Goal: Transaction & Acquisition: Download file/media

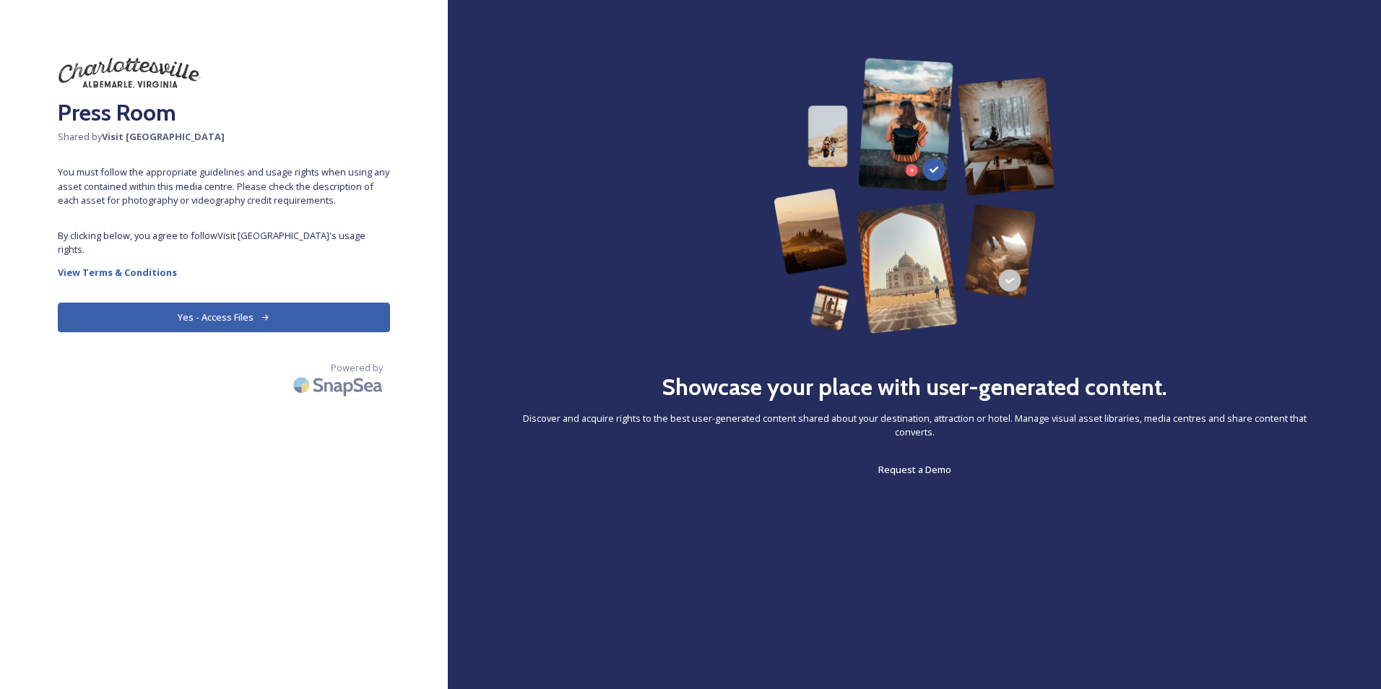
click at [226, 303] on button "Yes - Access Files" at bounding box center [224, 318] width 332 height 30
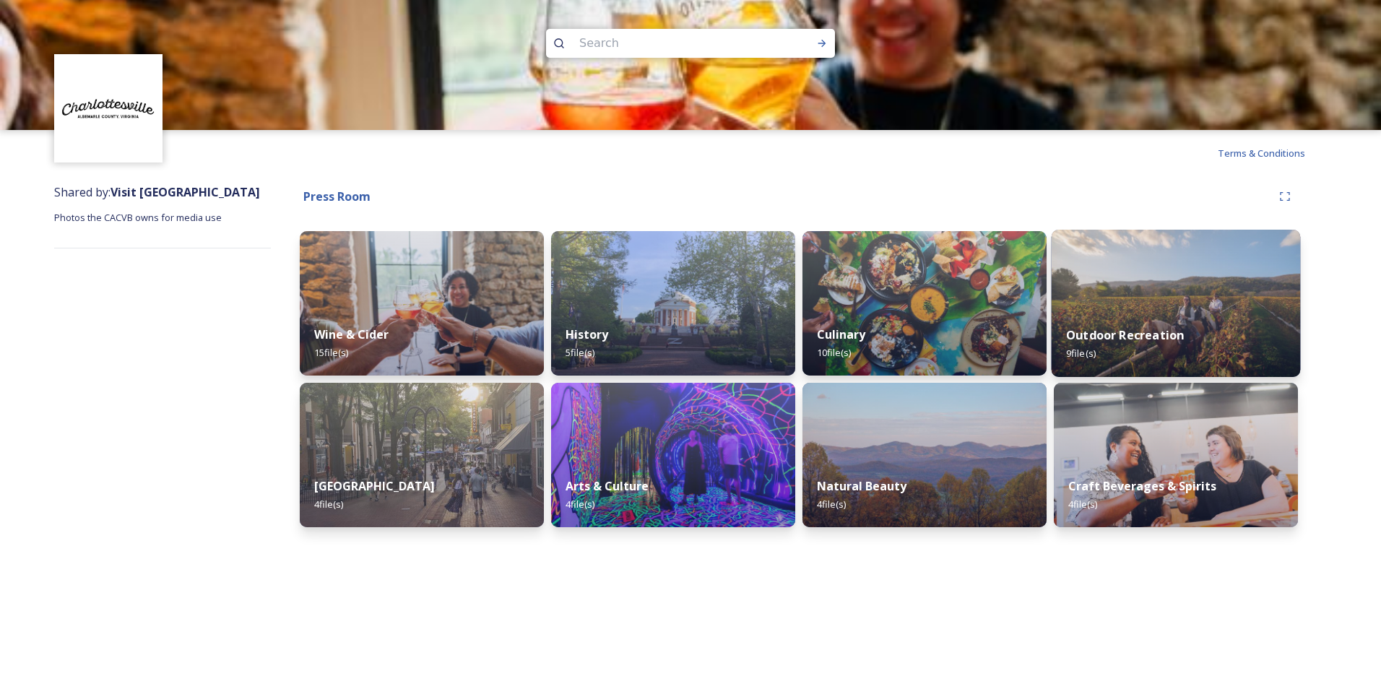
click at [1102, 309] on img at bounding box center [1176, 303] width 249 height 147
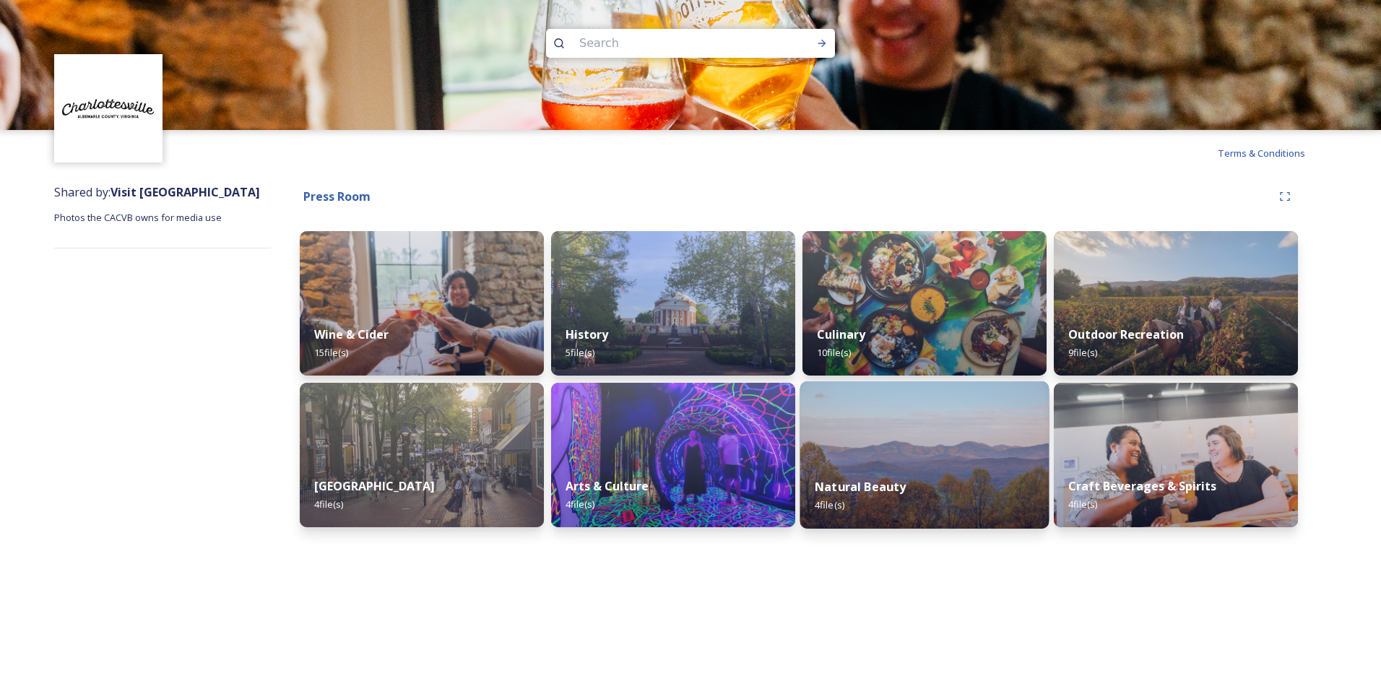
click at [858, 472] on div "Natural Beauty 4 file(s)" at bounding box center [924, 496] width 249 height 66
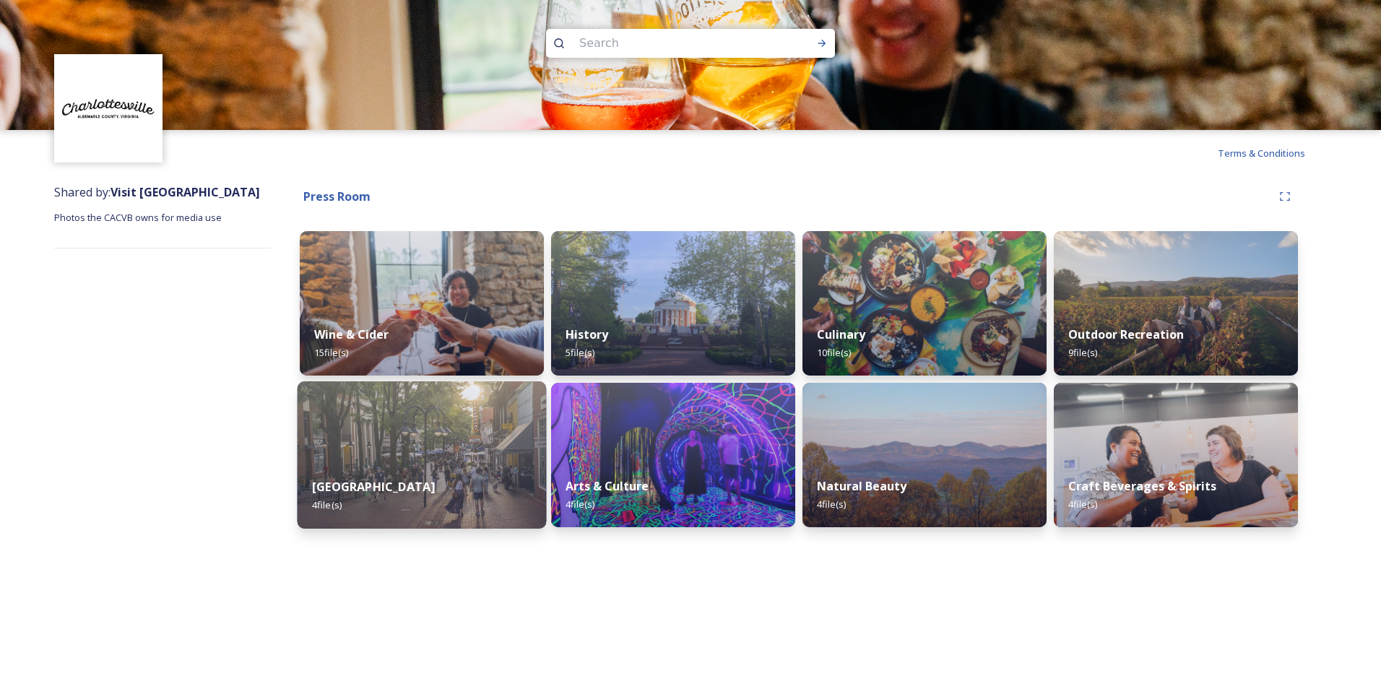
click at [410, 480] on div "Downtown Mall 4 file(s)" at bounding box center [422, 496] width 249 height 66
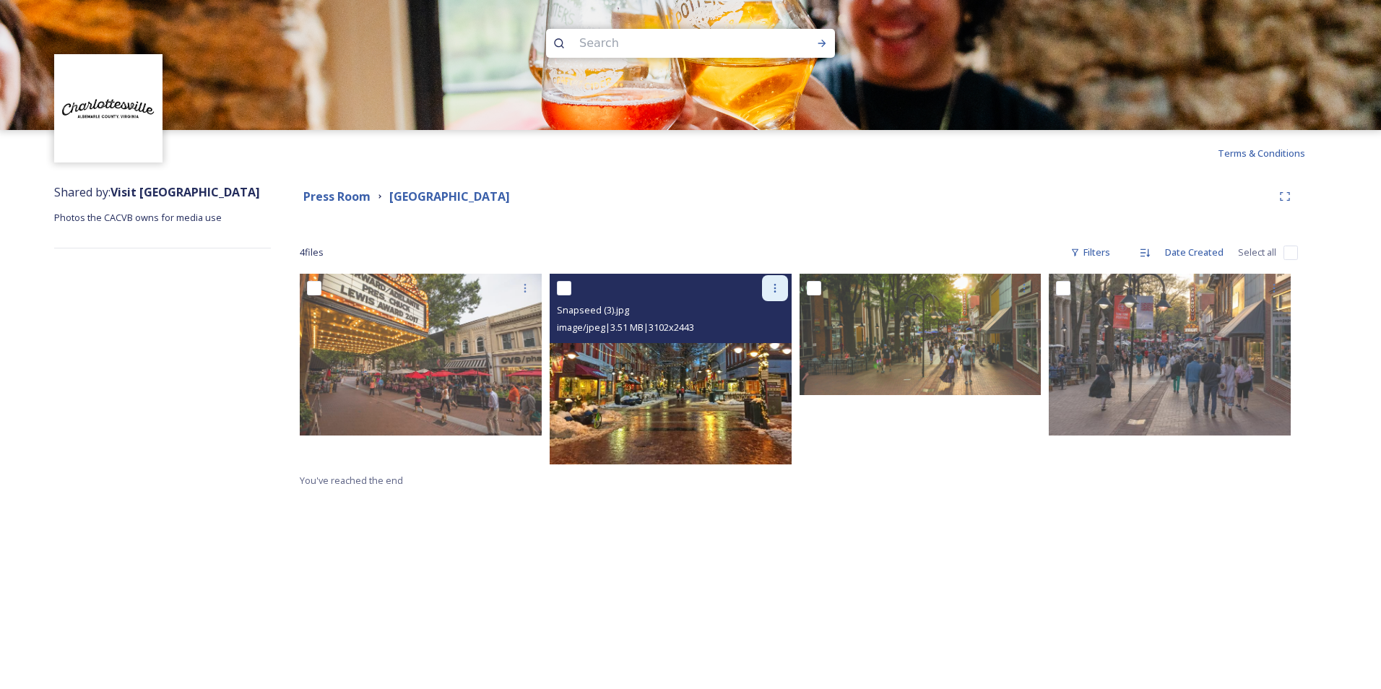
click at [772, 285] on icon at bounding box center [775, 288] width 12 height 12
click at [754, 339] on div "Download" at bounding box center [758, 348] width 59 height 28
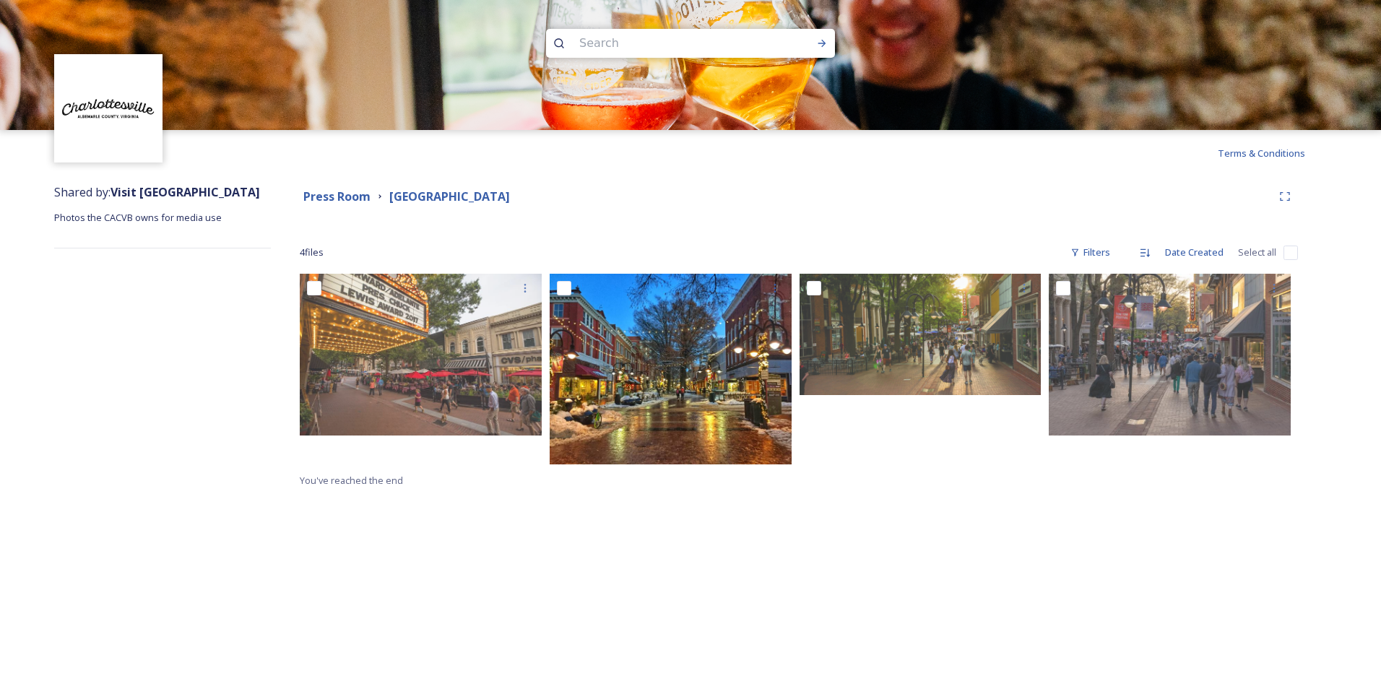
click at [173, 557] on div "Terms & Conditions Shared by: Visit [GEOGRAPHIC_DATA] Photos the CACVB owns for…" at bounding box center [690, 344] width 1381 height 689
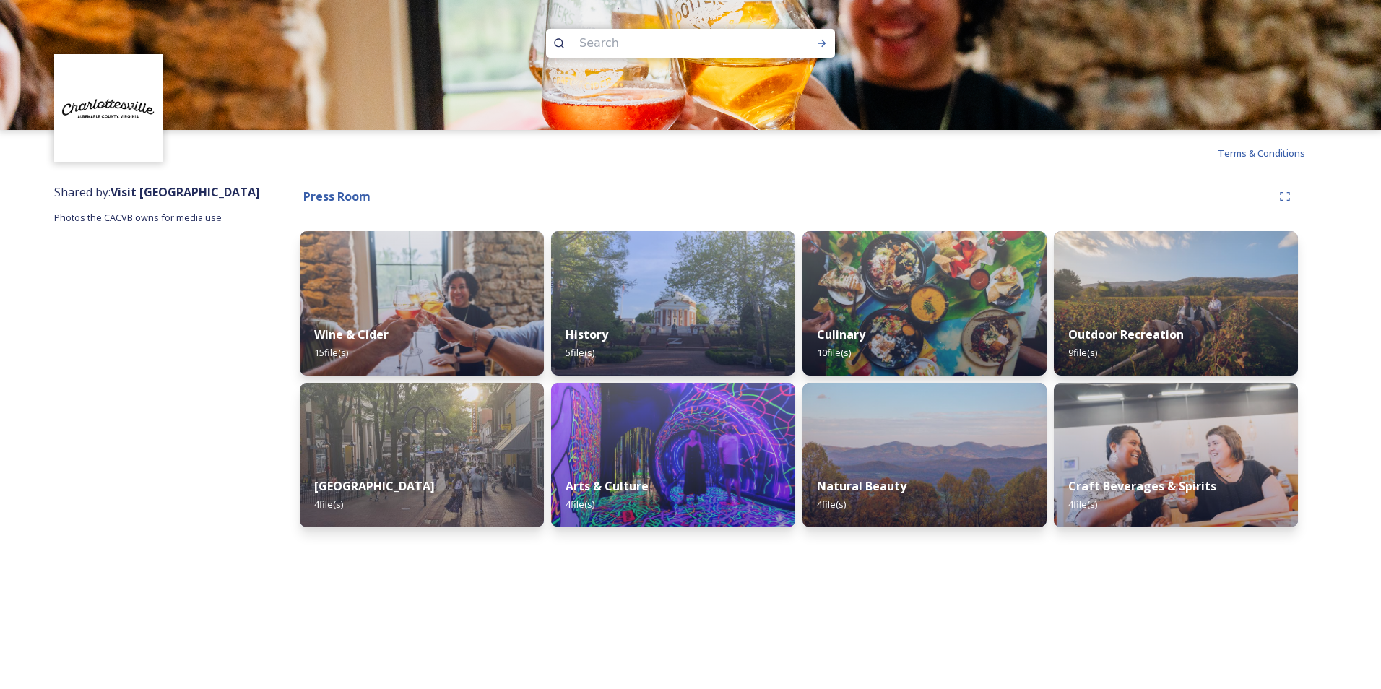
click at [212, 544] on div "Terms & Conditions Shared by: Visit [GEOGRAPHIC_DATA] Photos the CACVB owns for…" at bounding box center [690, 344] width 1381 height 689
click at [158, 442] on div "Shared by: Visit [GEOGRAPHIC_DATA] Photos the CACVB owns for media use" at bounding box center [162, 359] width 217 height 366
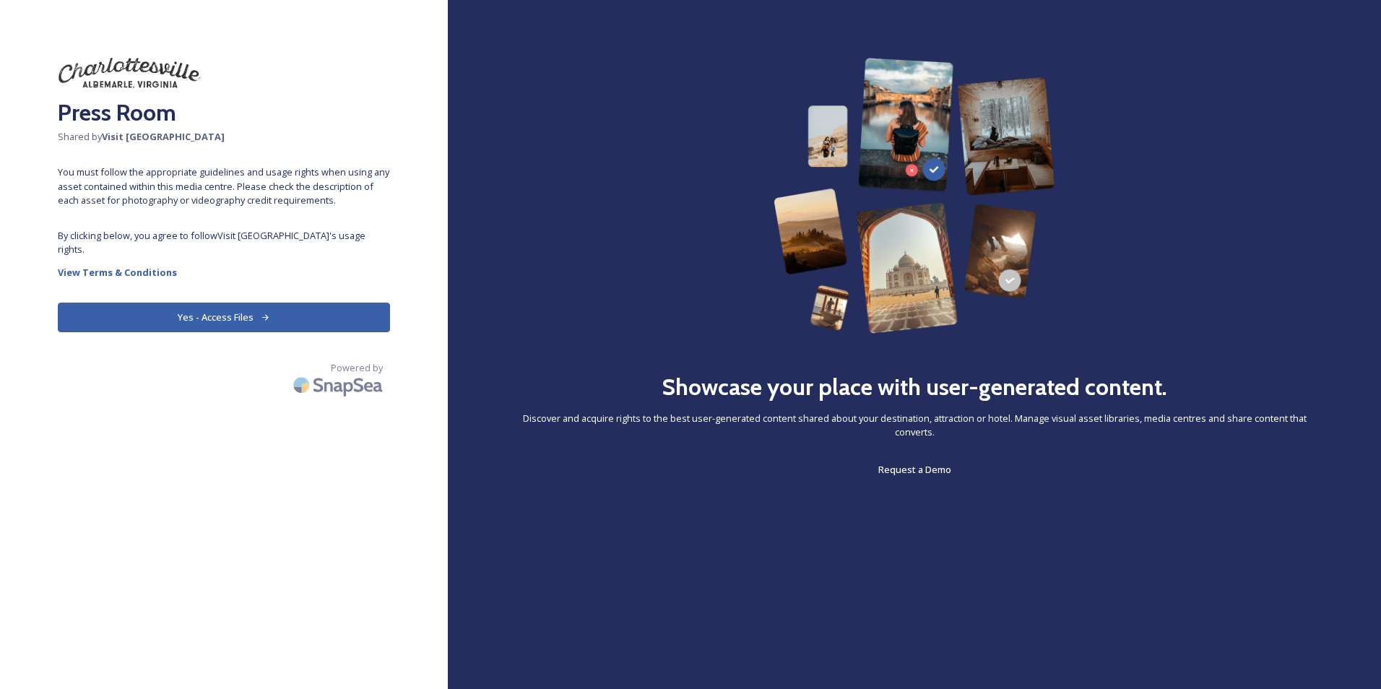
click at [218, 306] on button "Yes - Access Files" at bounding box center [224, 318] width 332 height 30
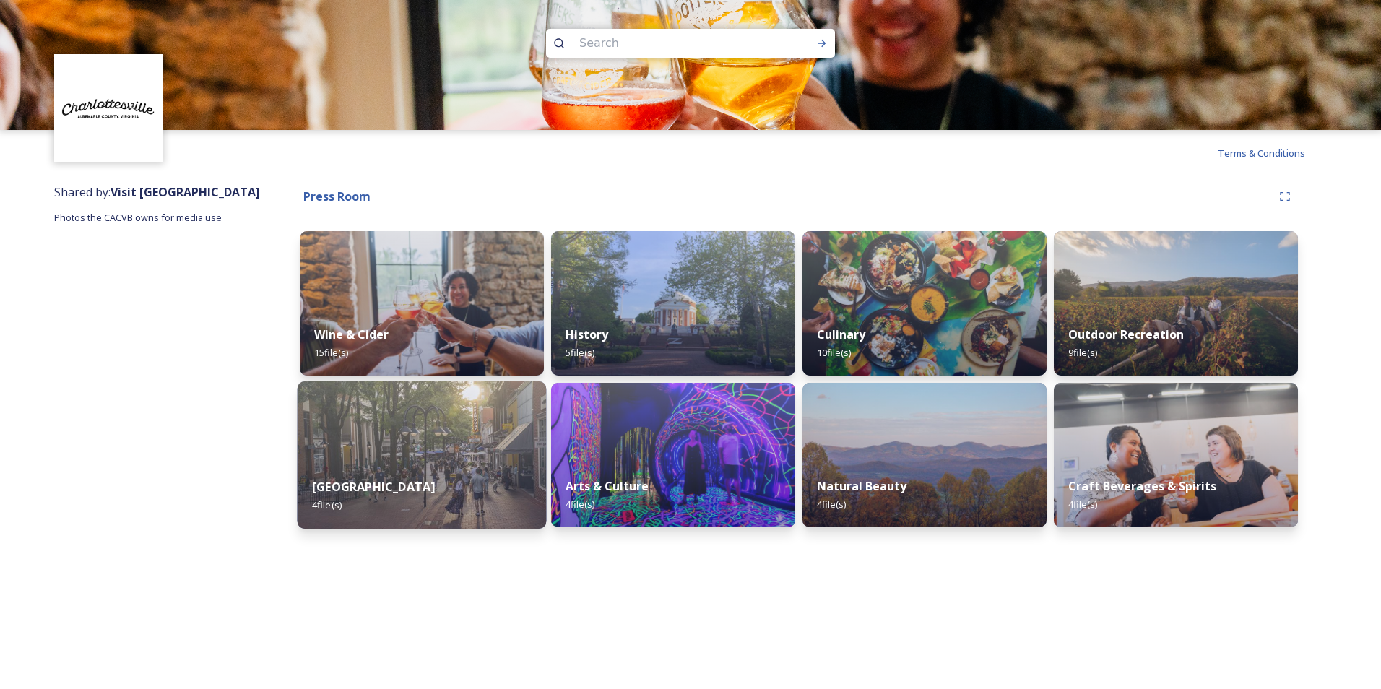
click at [446, 451] on img at bounding box center [422, 454] width 249 height 147
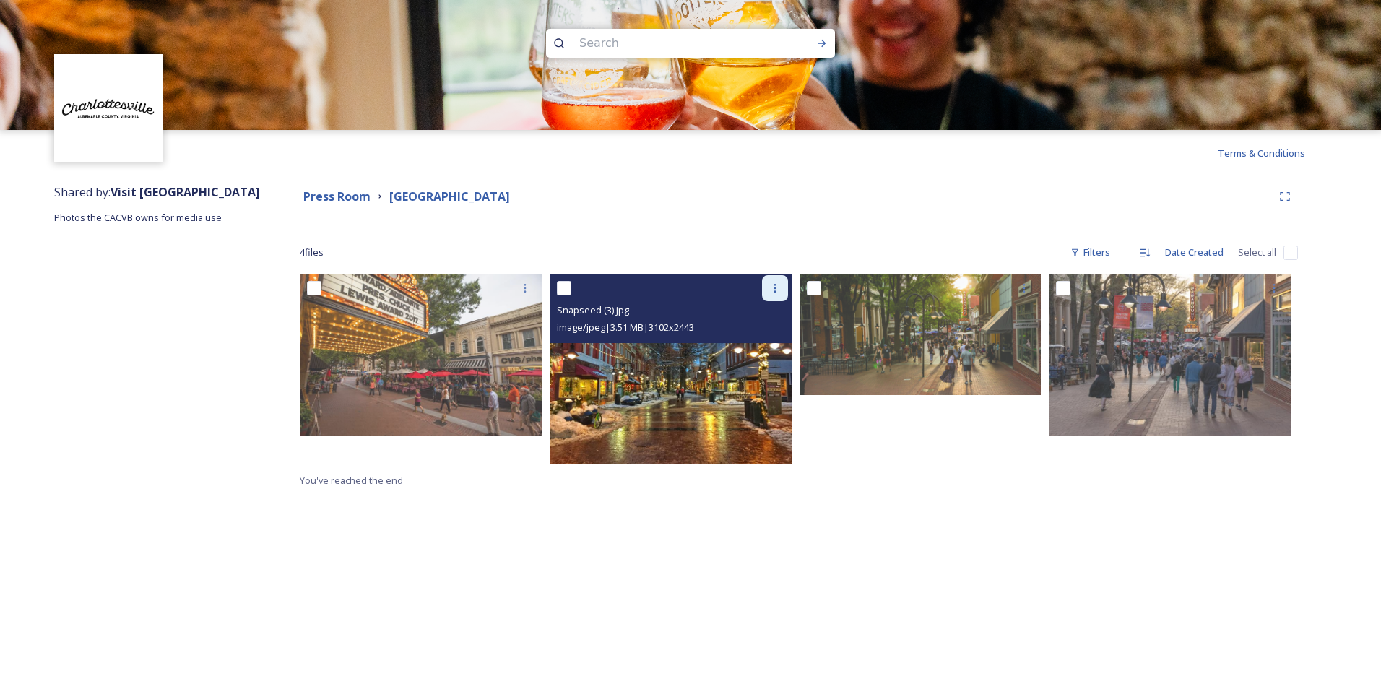
click at [776, 280] on div at bounding box center [775, 288] width 26 height 26
click at [754, 316] on span "View File" at bounding box center [755, 320] width 38 height 14
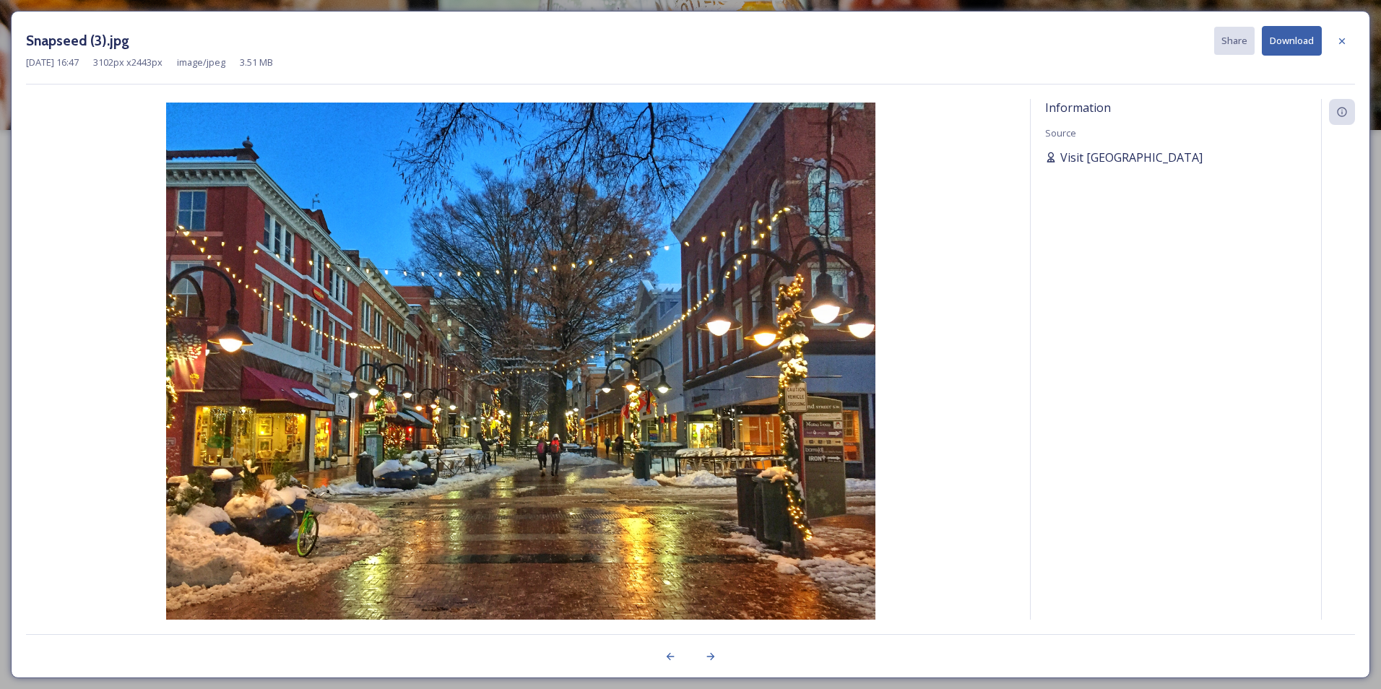
click at [1110, 155] on span "Visit [GEOGRAPHIC_DATA]" at bounding box center [1132, 157] width 142 height 17
click at [1341, 43] on icon at bounding box center [1342, 41] width 6 height 6
